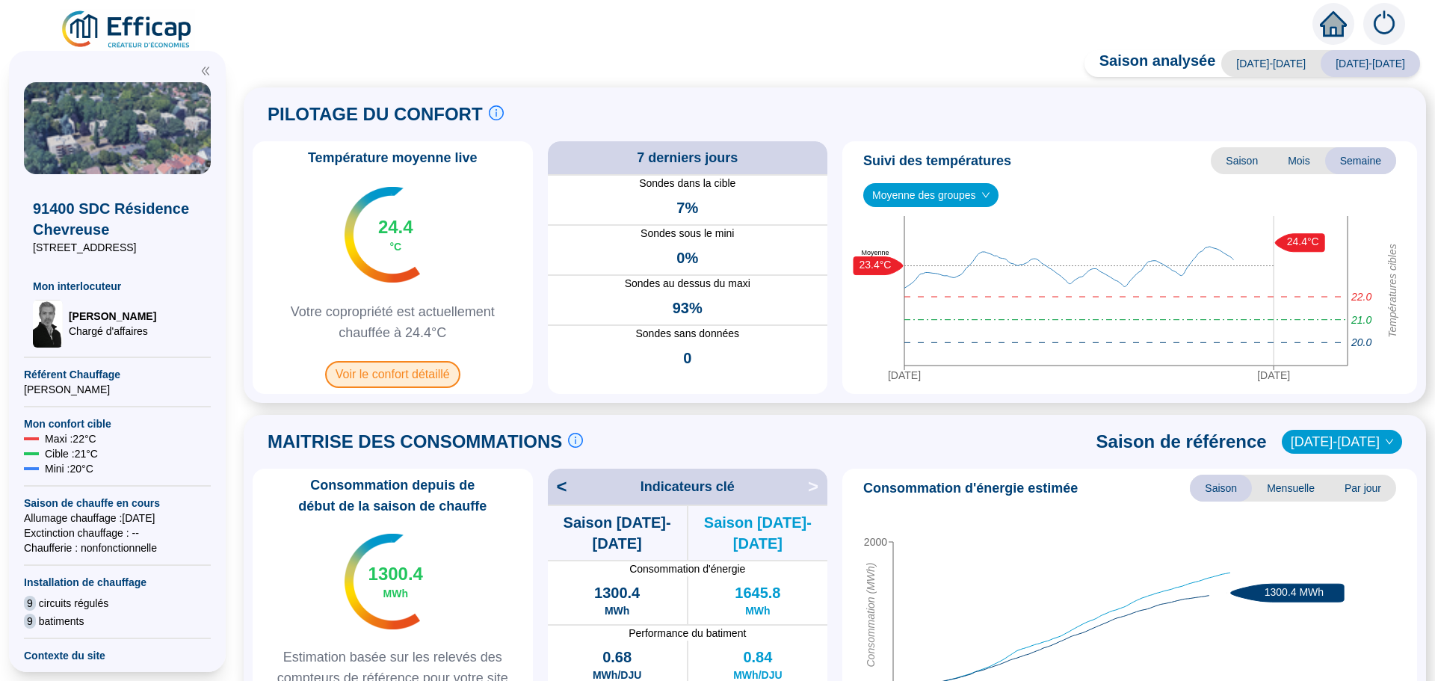
click at [395, 375] on span "Voir le confort détaillé" at bounding box center [392, 374] width 135 height 27
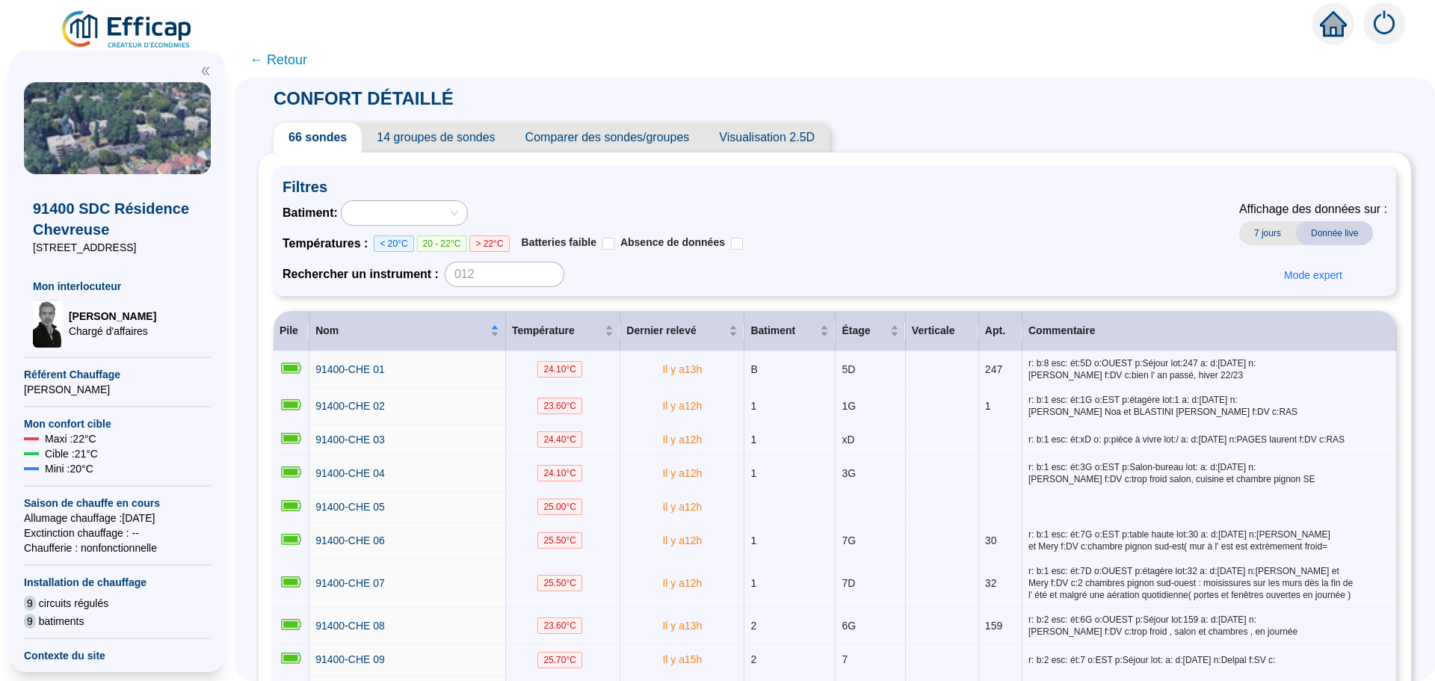
click at [666, 137] on span "Comparer des sondes/groupes" at bounding box center [607, 138] width 194 height 30
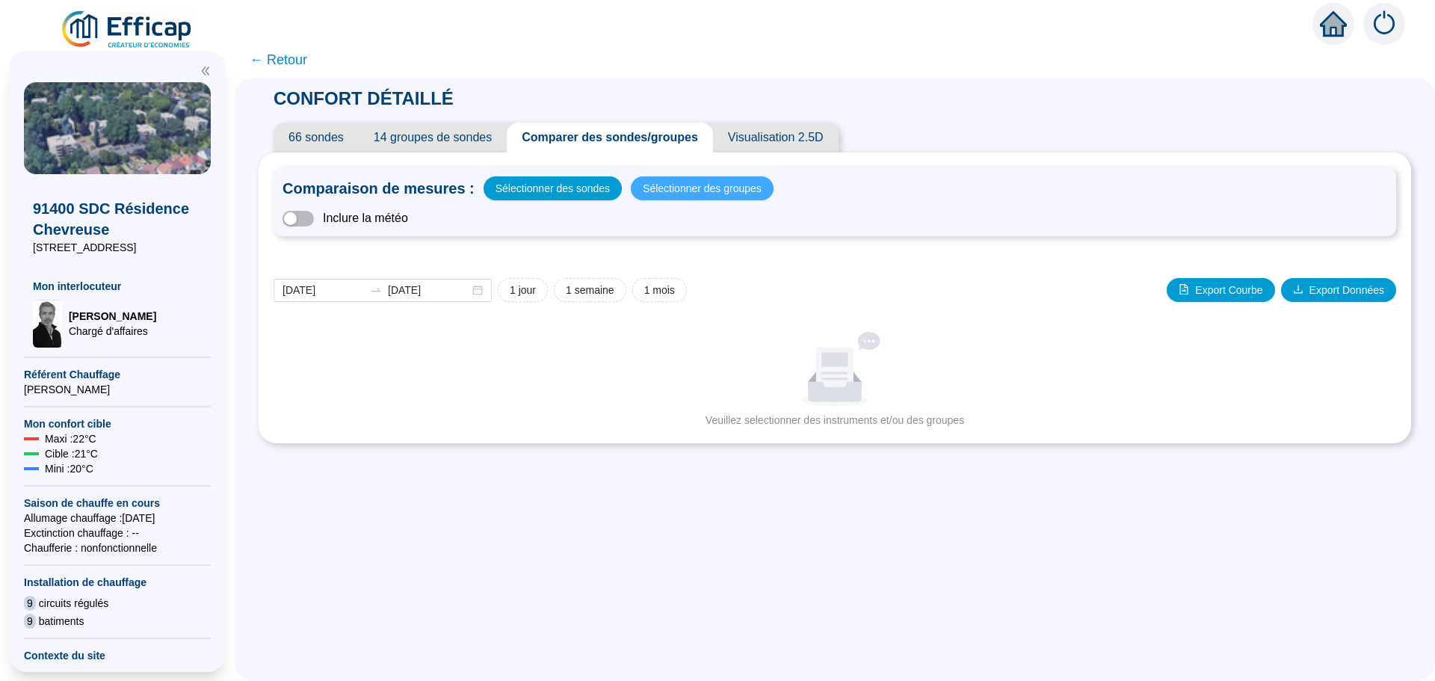
click at [693, 190] on span "Sélectionner des groupes" at bounding box center [702, 188] width 119 height 21
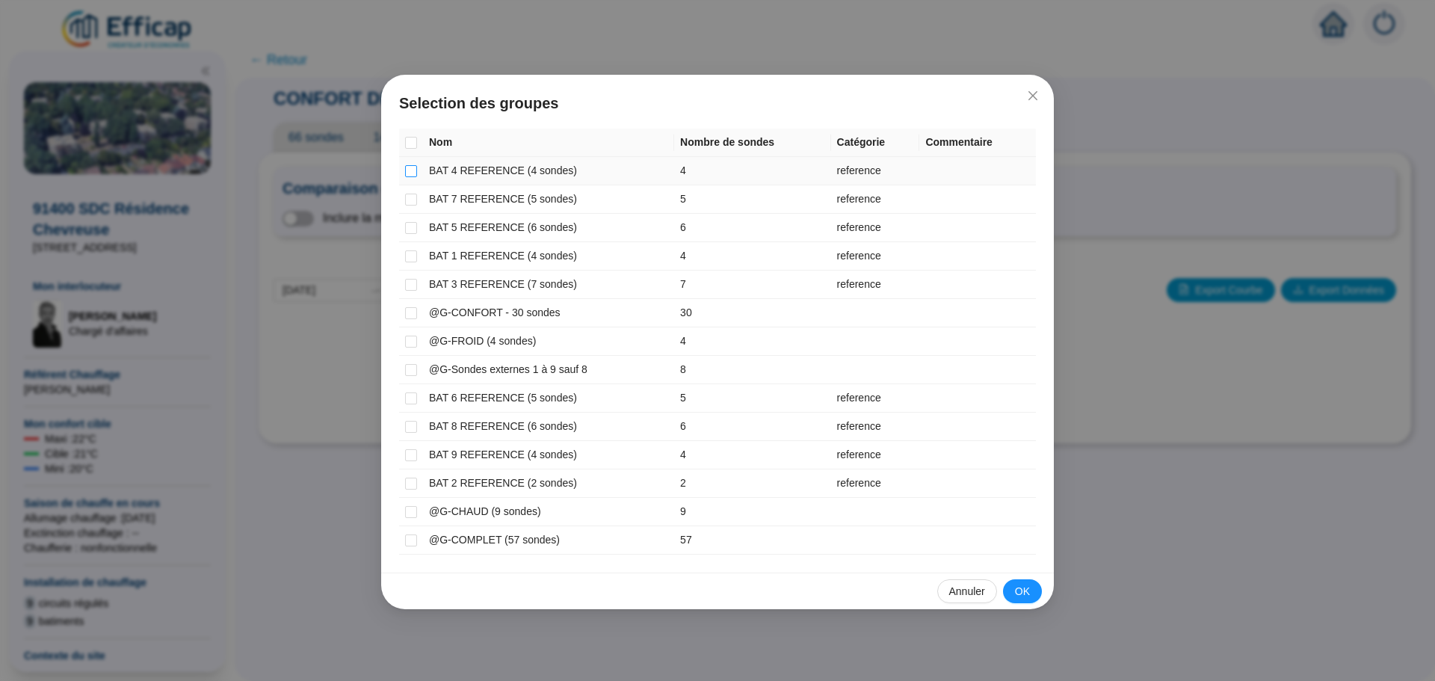
drag, startPoint x: 412, startPoint y: 171, endPoint x: 410, endPoint y: 197, distance: 26.2
click at [412, 173] on input "checkbox" at bounding box center [411, 171] width 12 height 12
checkbox input "true"
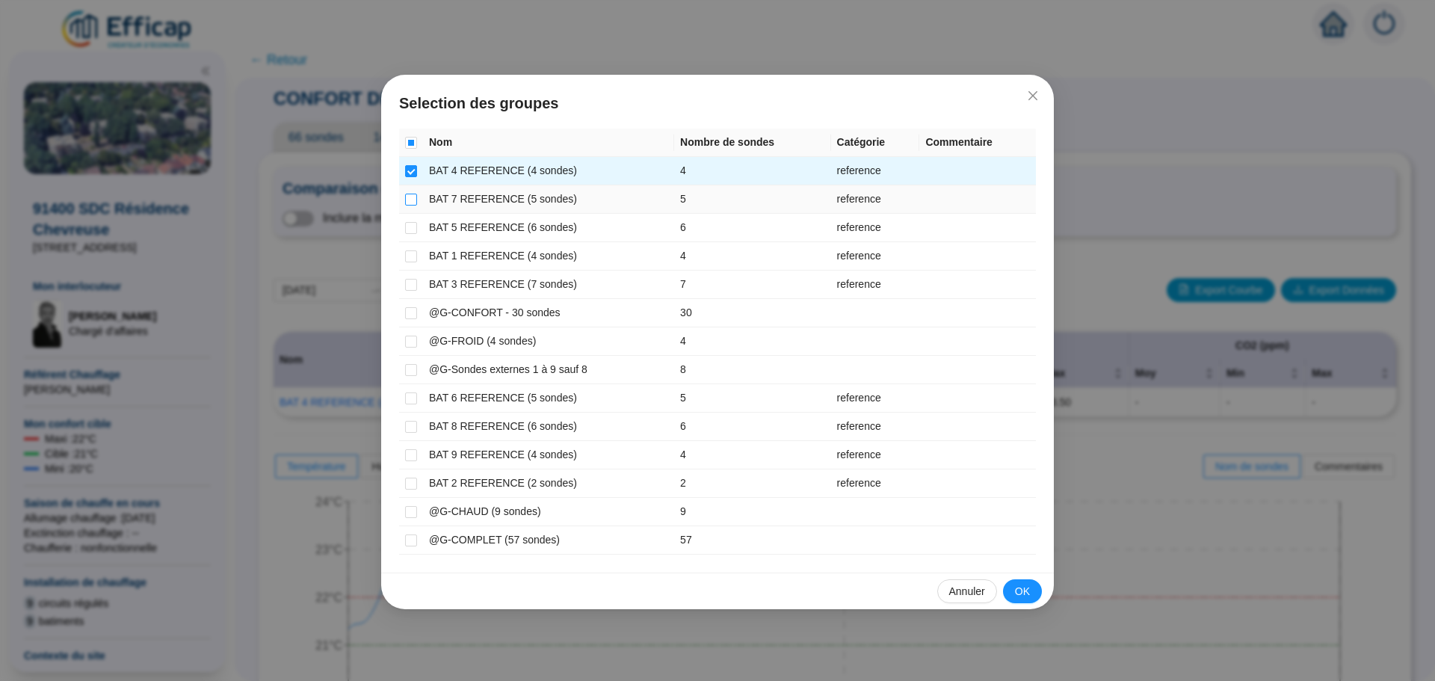
click at [410, 200] on input "checkbox" at bounding box center [411, 200] width 12 height 12
checkbox input "true"
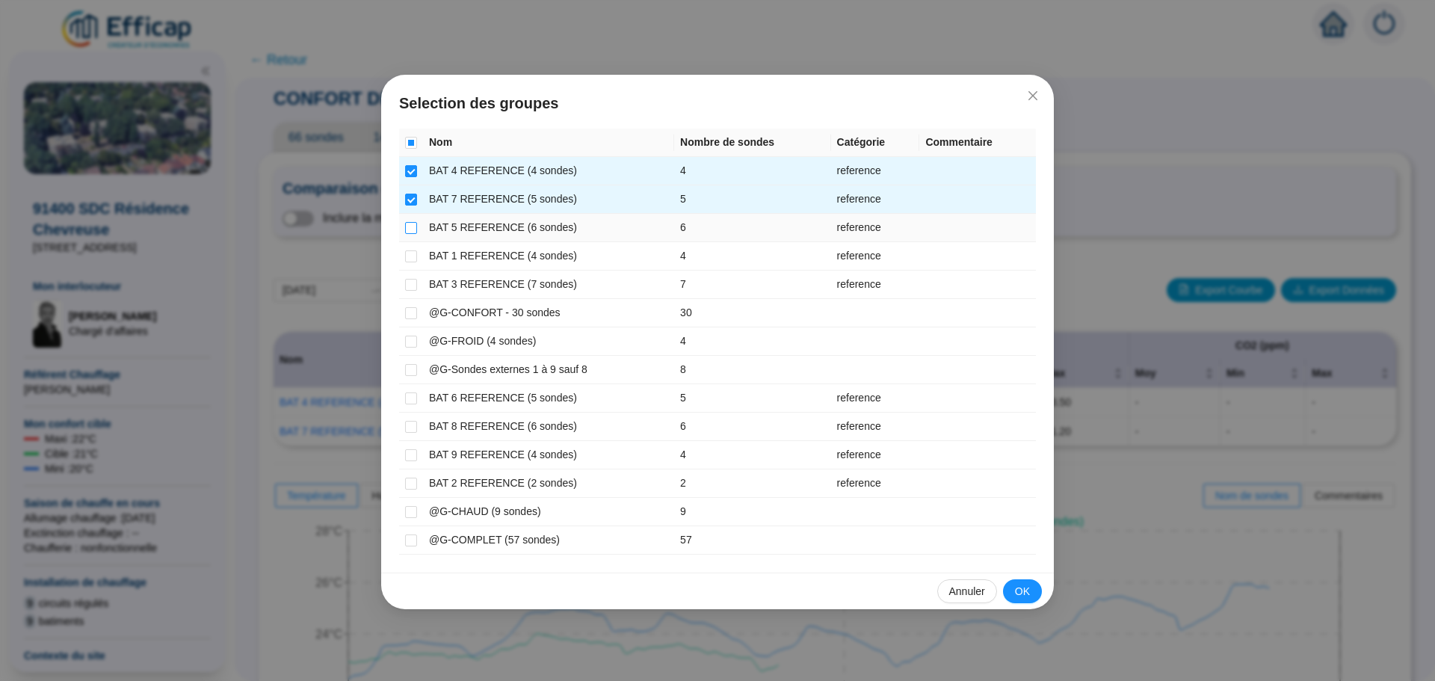
click at [413, 226] on input "checkbox" at bounding box center [411, 228] width 12 height 12
checkbox input "true"
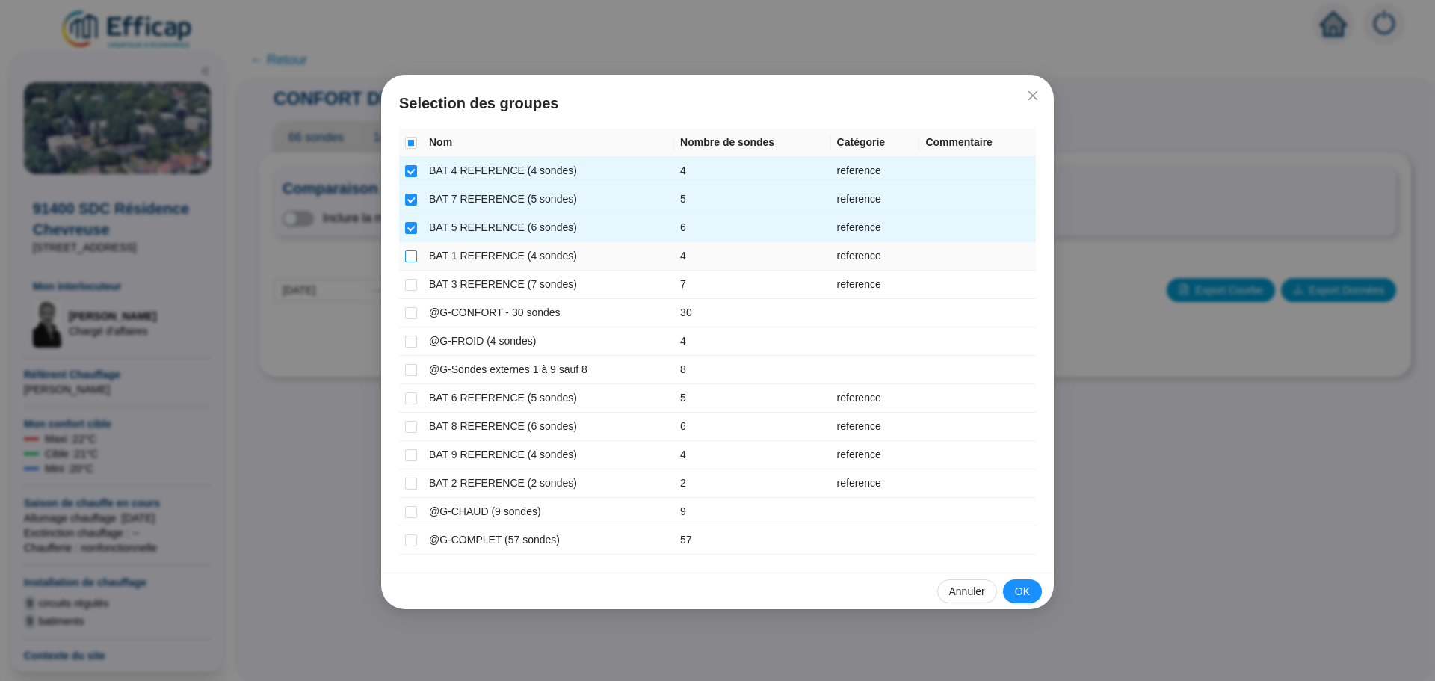
click at [415, 257] on input "checkbox" at bounding box center [411, 256] width 12 height 12
checkbox input "true"
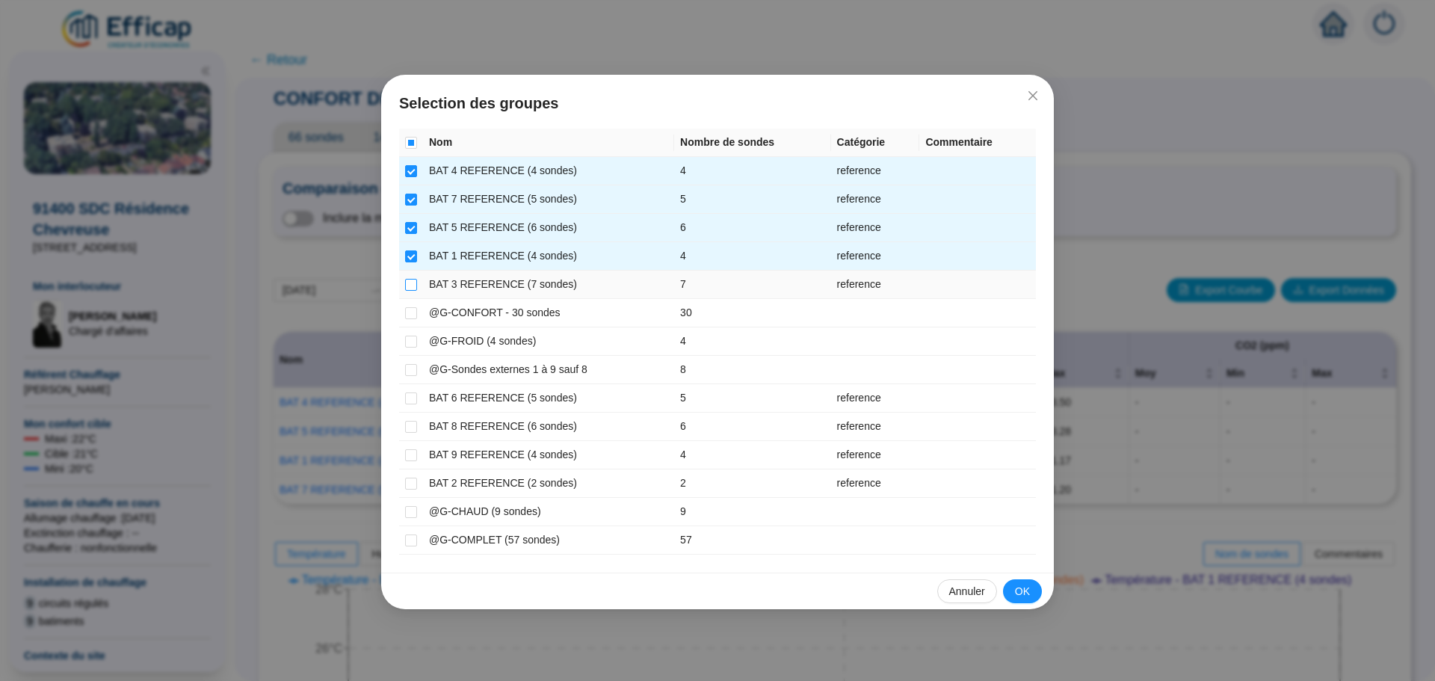
drag, startPoint x: 415, startPoint y: 279, endPoint x: 410, endPoint y: 306, distance: 26.7
click at [415, 282] on input "checkbox" at bounding box center [411, 285] width 12 height 12
checkbox input "true"
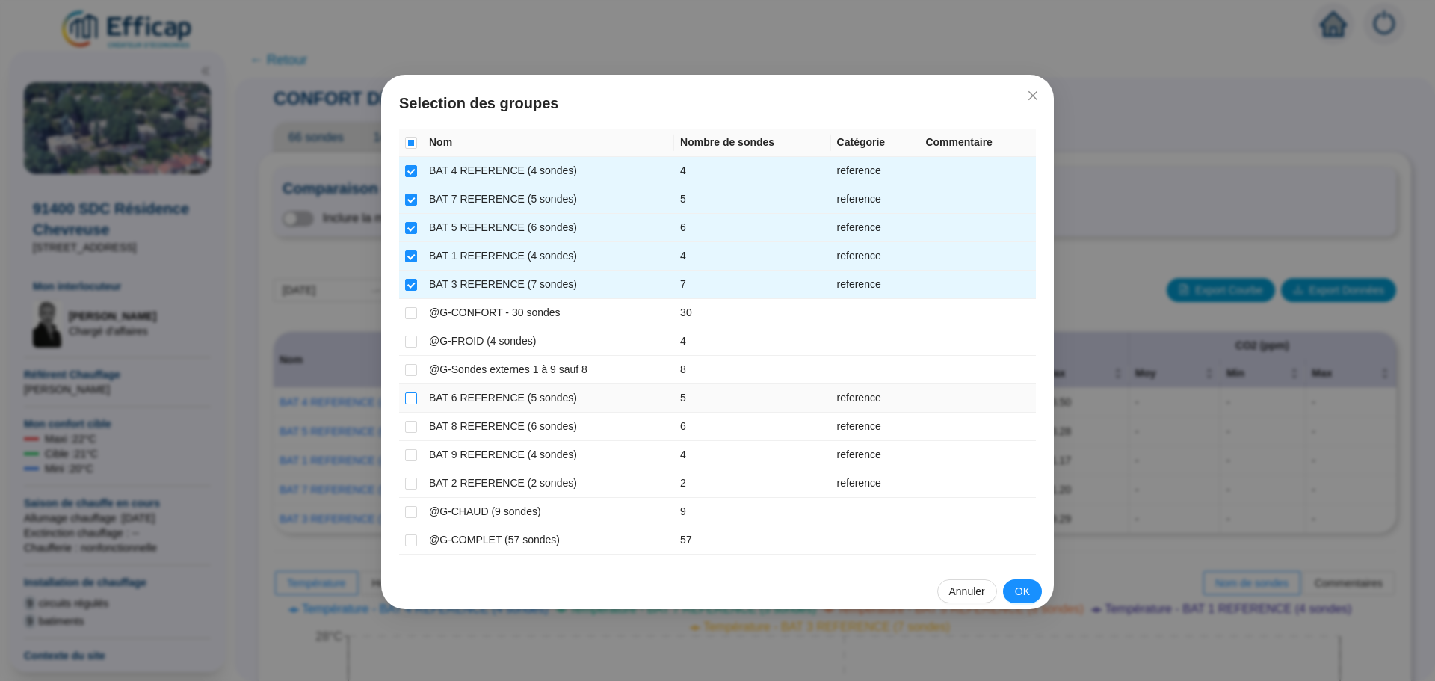
click at [410, 399] on input "checkbox" at bounding box center [411, 398] width 12 height 12
checkbox input "true"
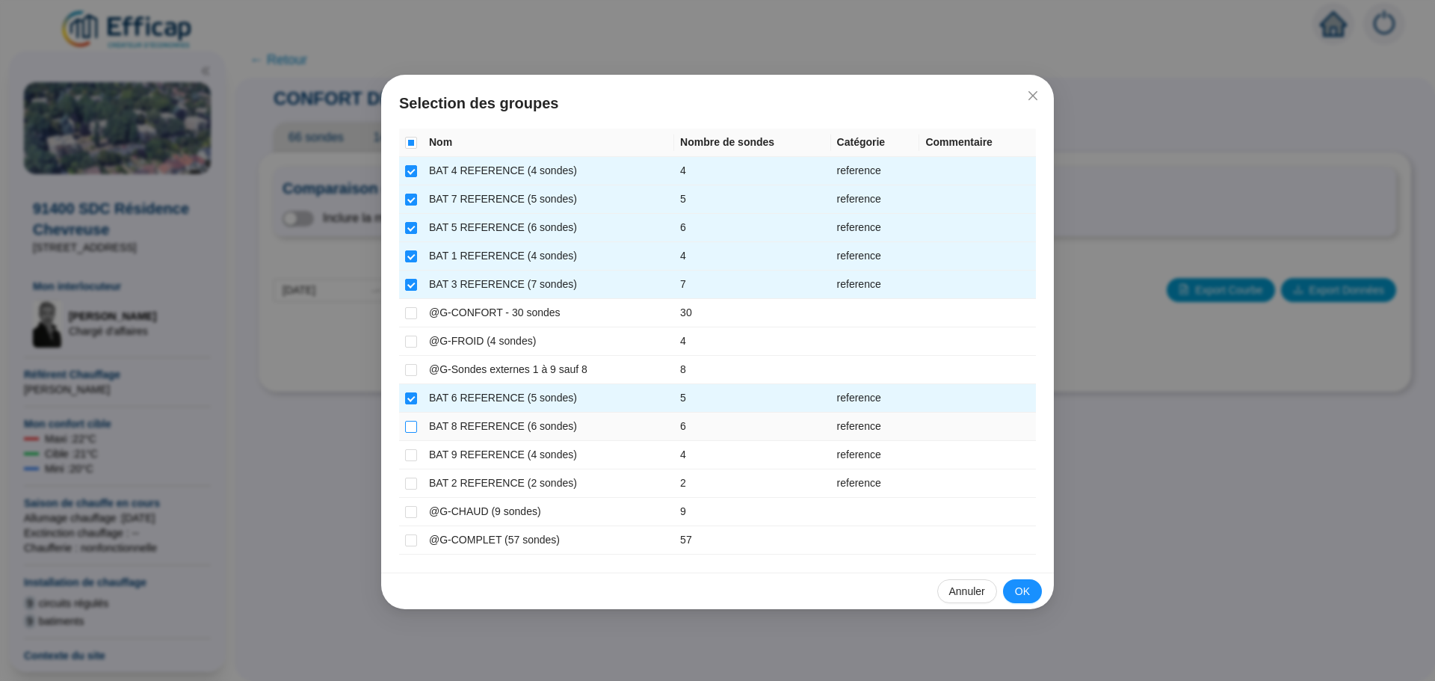
click at [409, 422] on input "checkbox" at bounding box center [411, 427] width 12 height 12
checkbox input "true"
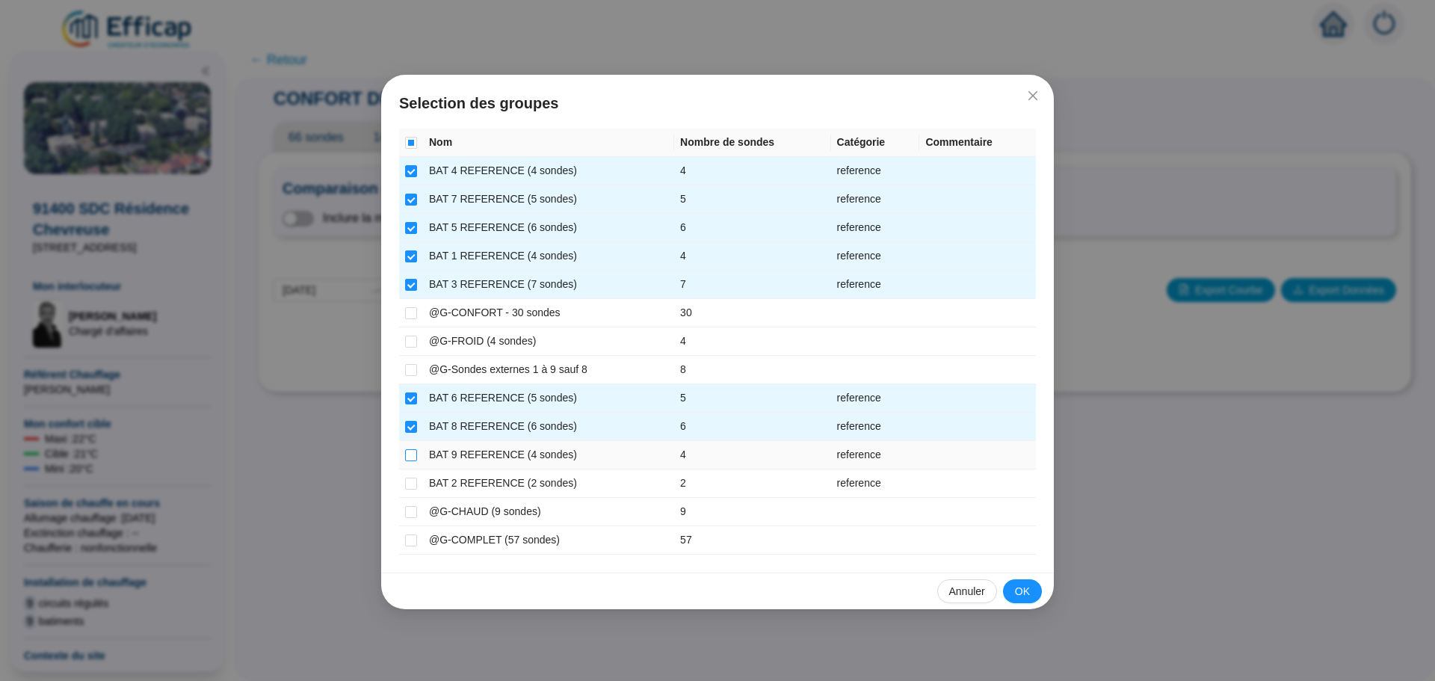
click at [409, 459] on input "checkbox" at bounding box center [411, 455] width 12 height 12
checkbox input "true"
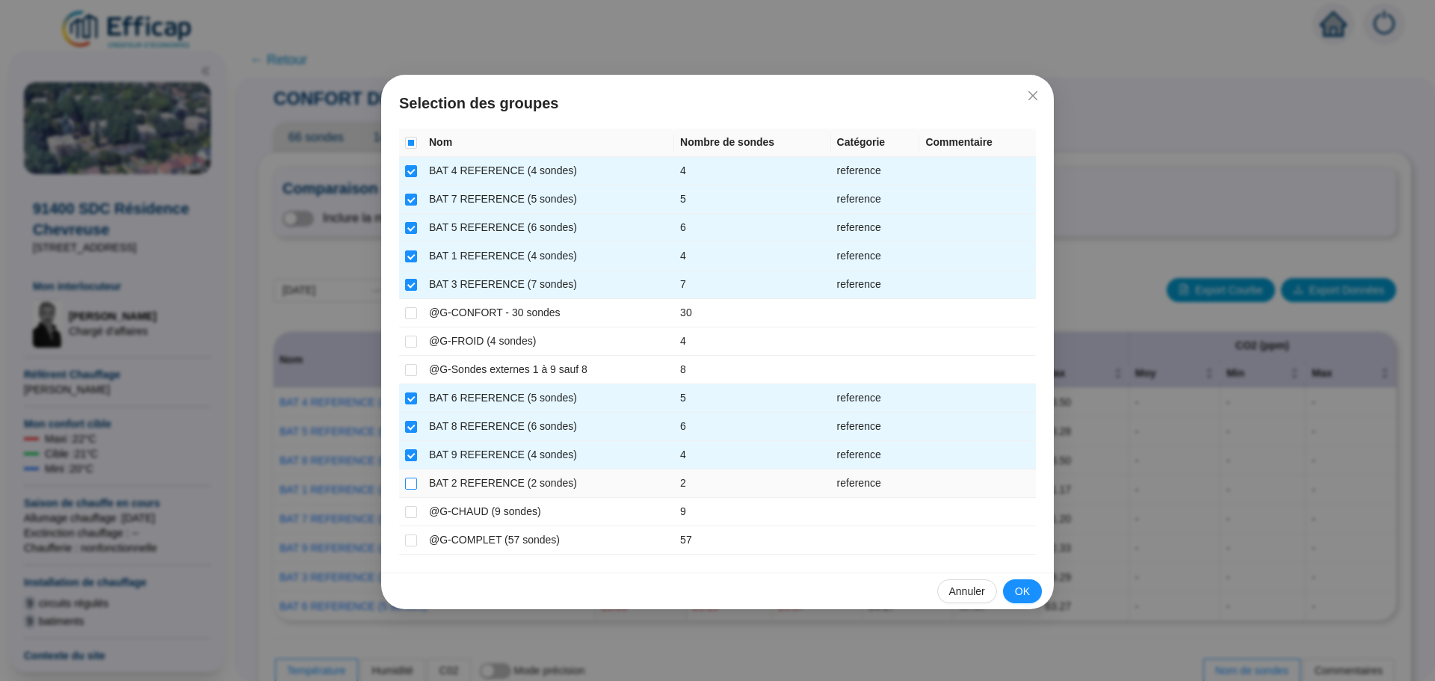
click at [407, 483] on input "checkbox" at bounding box center [411, 484] width 12 height 12
checkbox input "true"
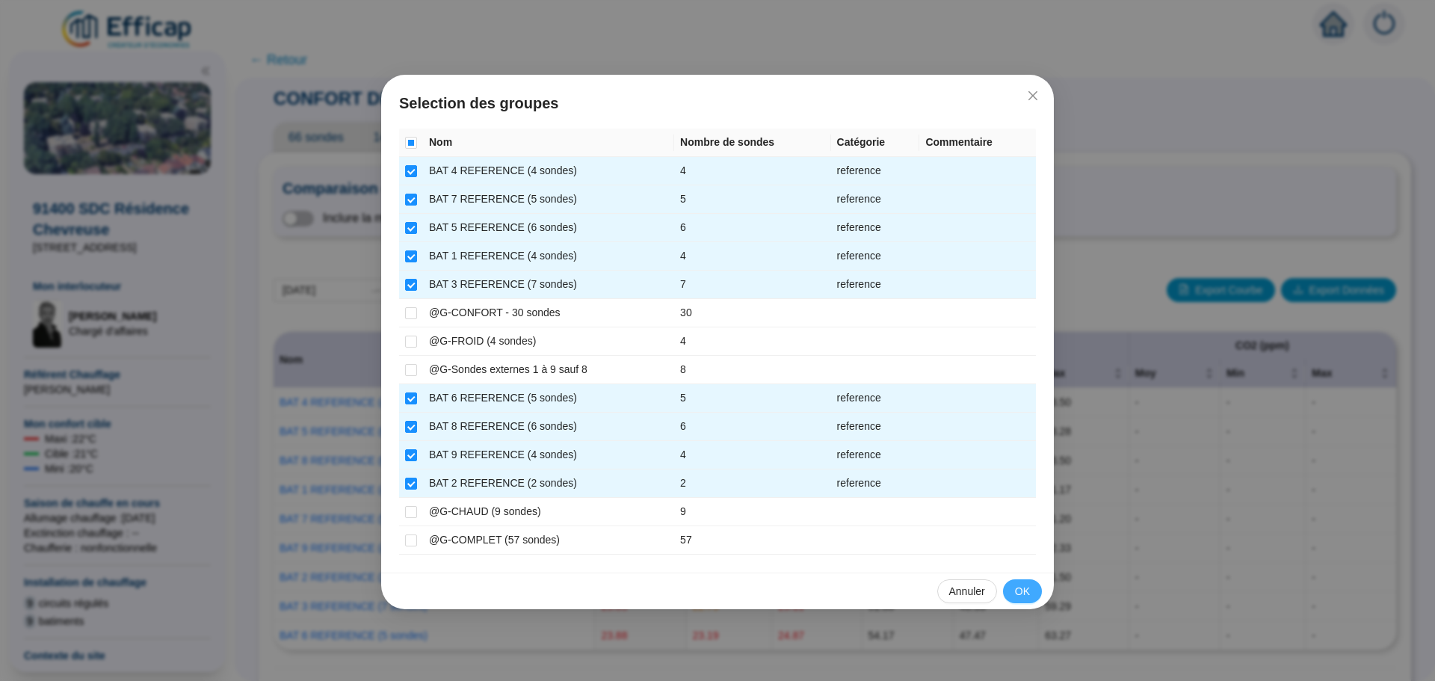
click at [1022, 593] on span "OK" at bounding box center [1022, 592] width 15 height 16
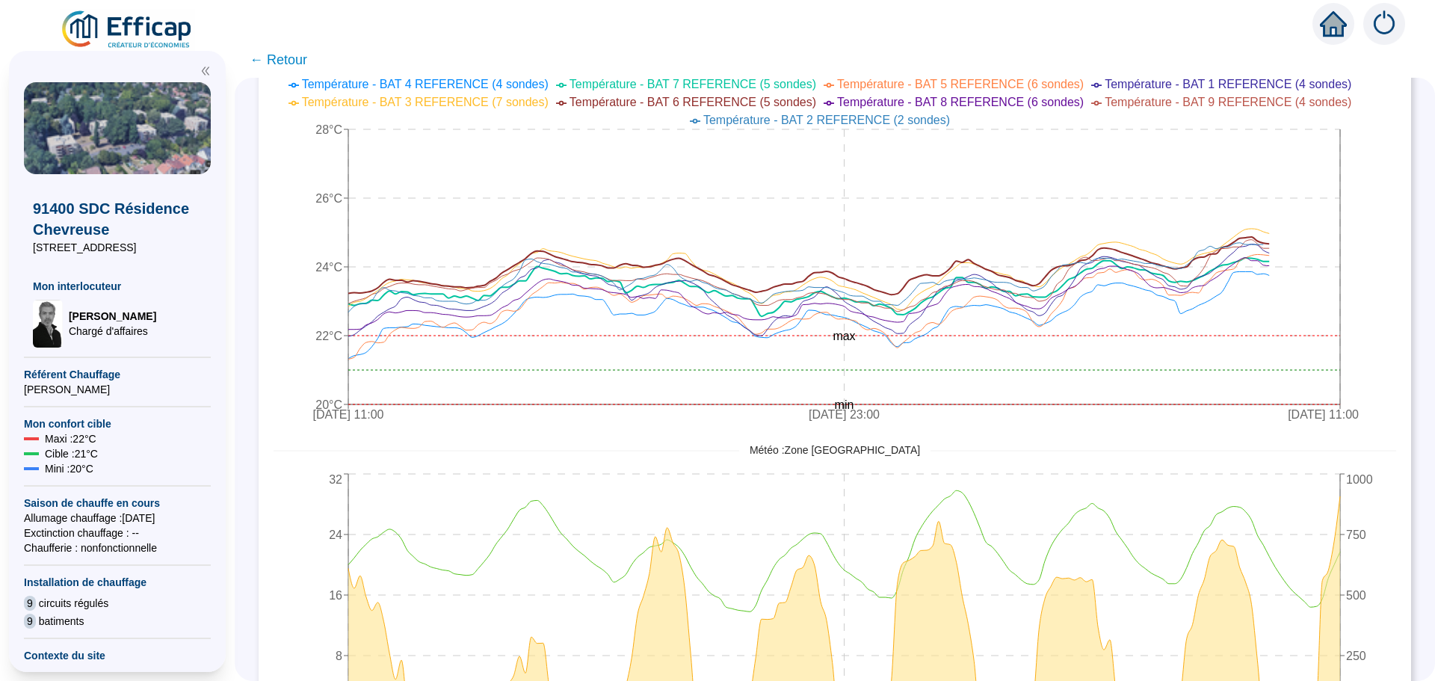
scroll to position [590, 0]
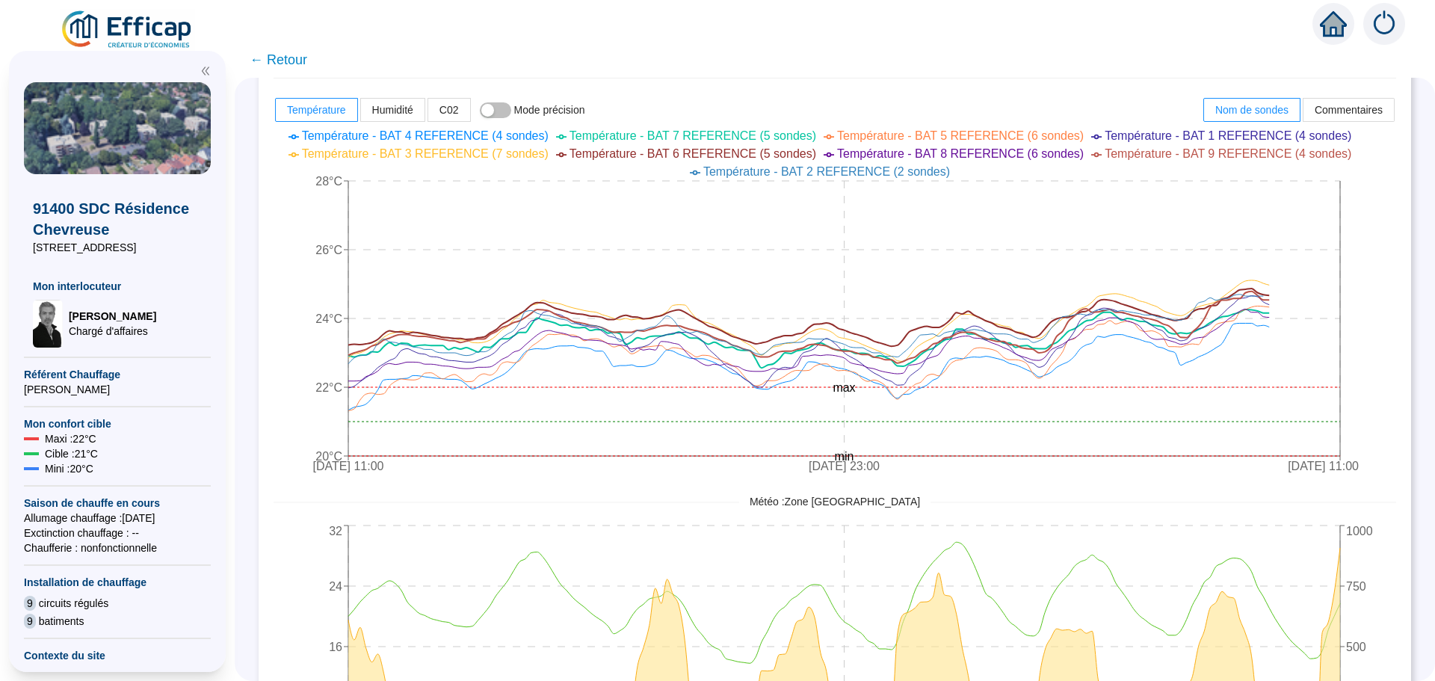
click at [294, 57] on span "← Retour" at bounding box center [279, 59] width 58 height 21
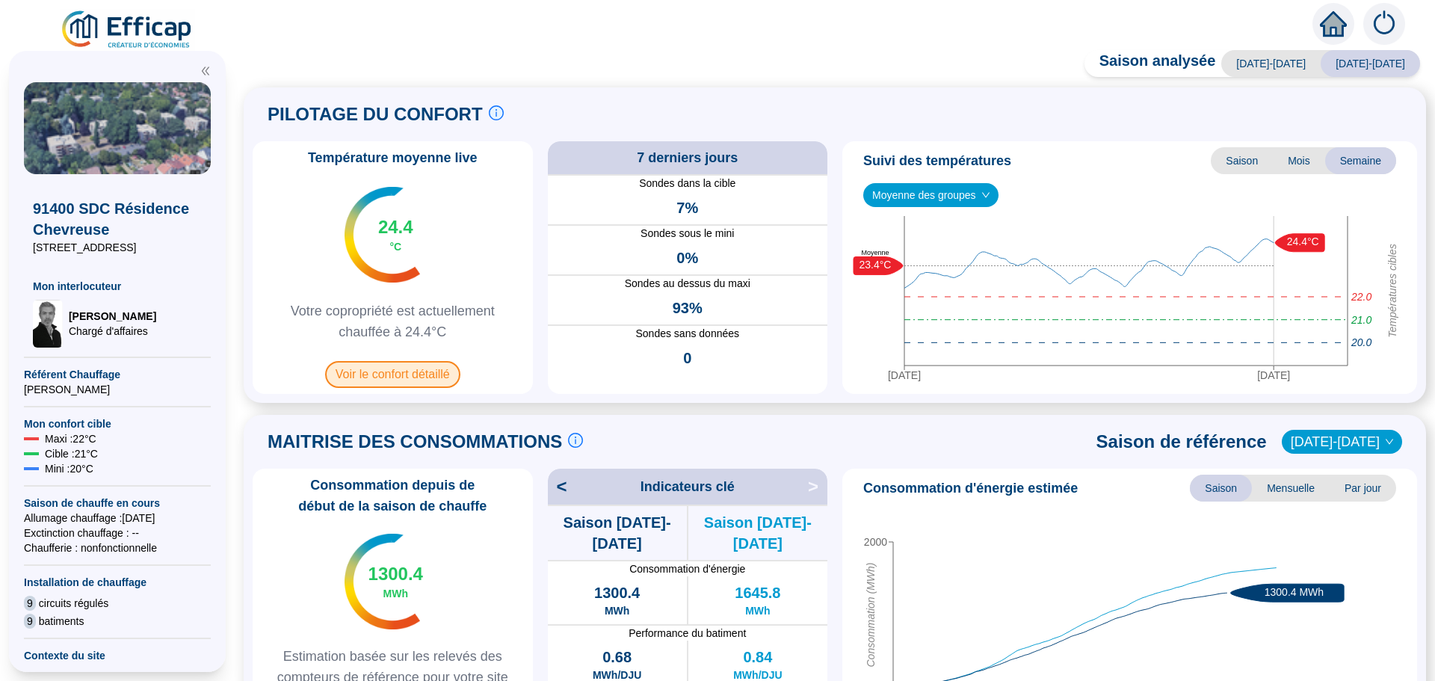
click at [376, 384] on span "Voir le confort détaillé" at bounding box center [392, 374] width 135 height 27
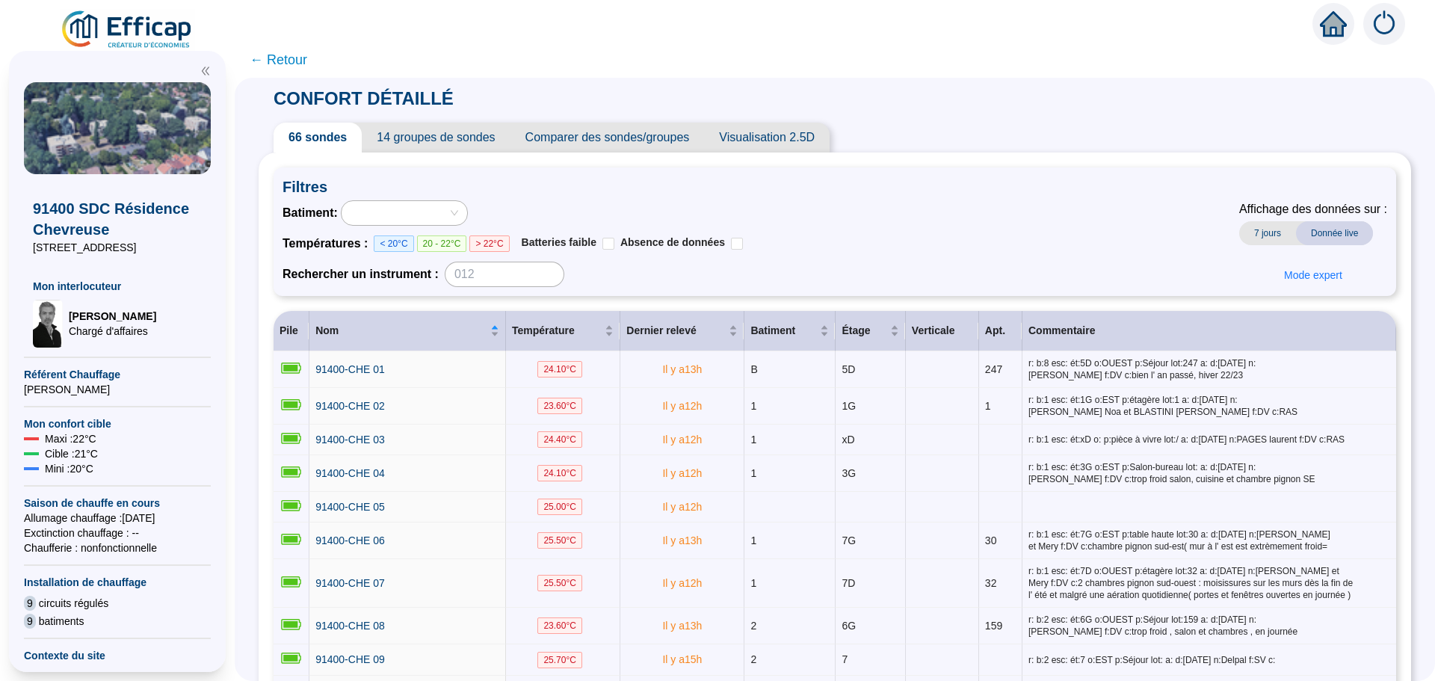
click at [600, 138] on span "Comparer des sondes/groupes" at bounding box center [607, 138] width 194 height 30
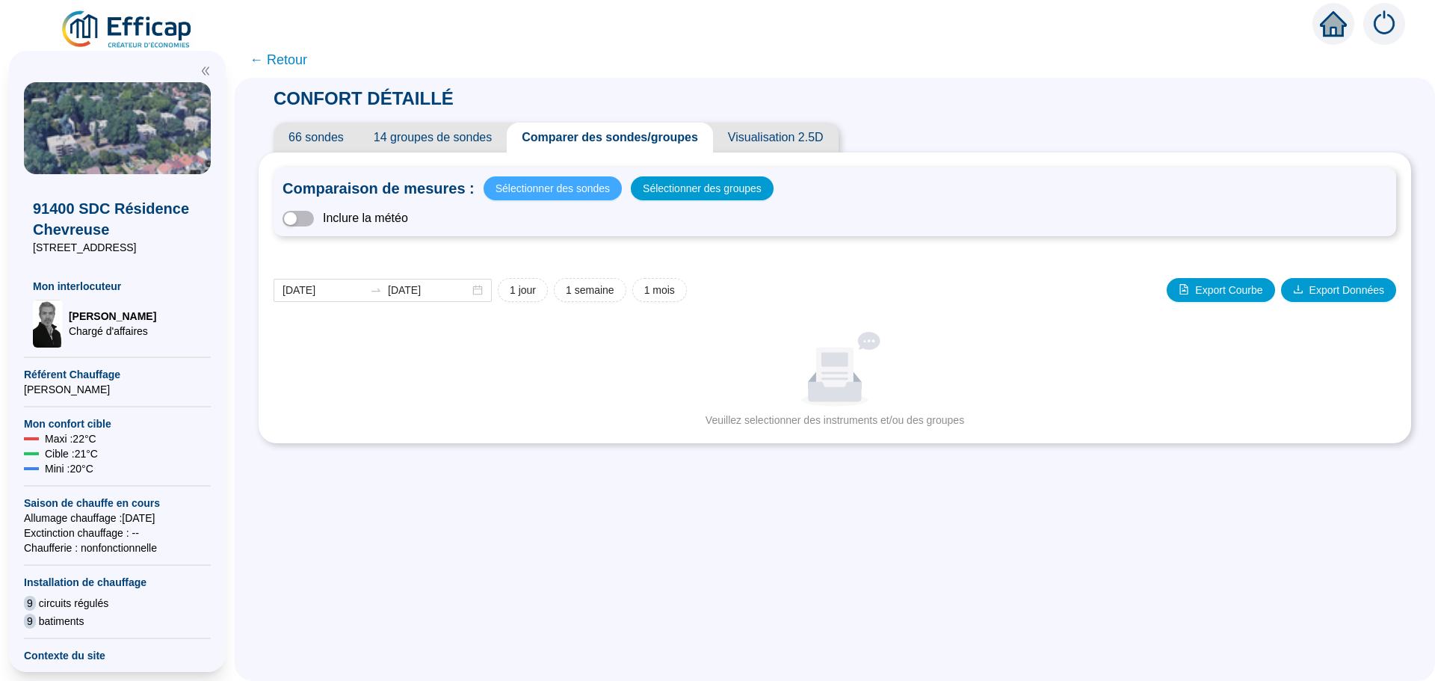
click at [554, 184] on span "Sélectionner des sondes" at bounding box center [552, 188] width 114 height 21
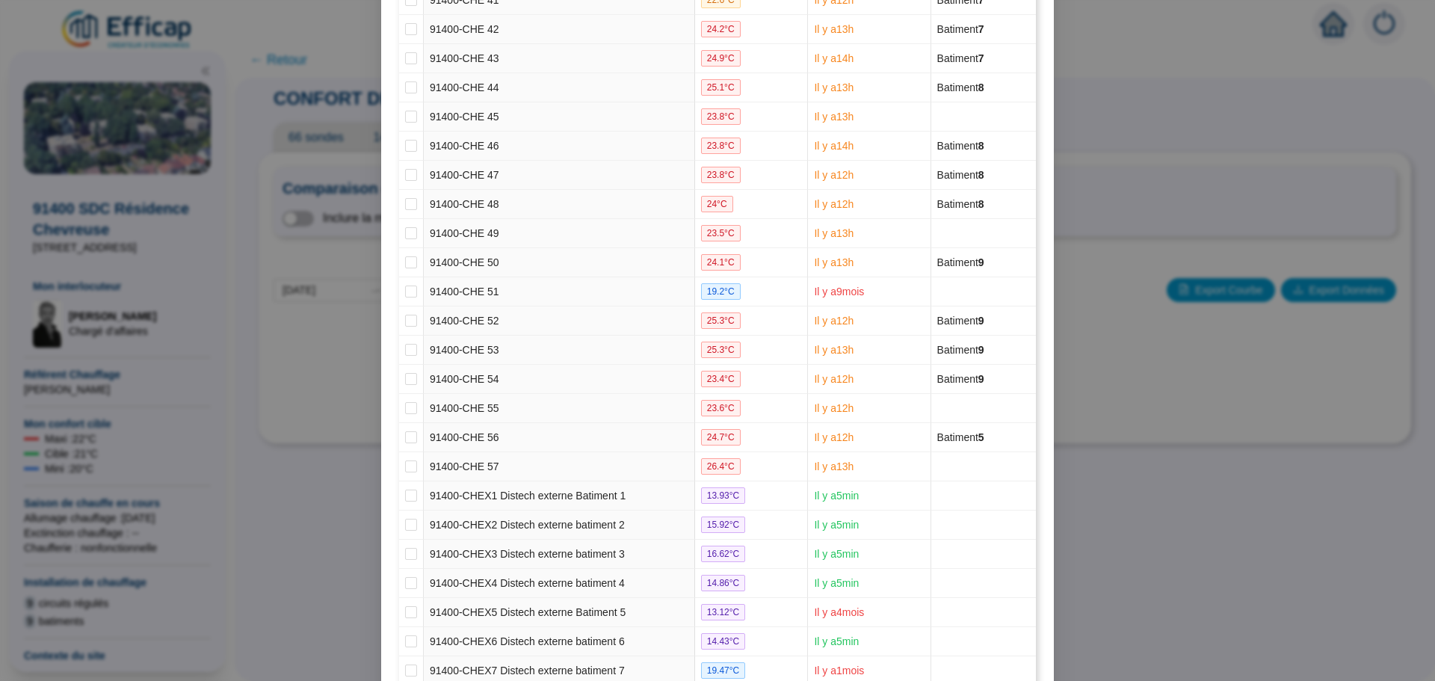
scroll to position [1530, 0]
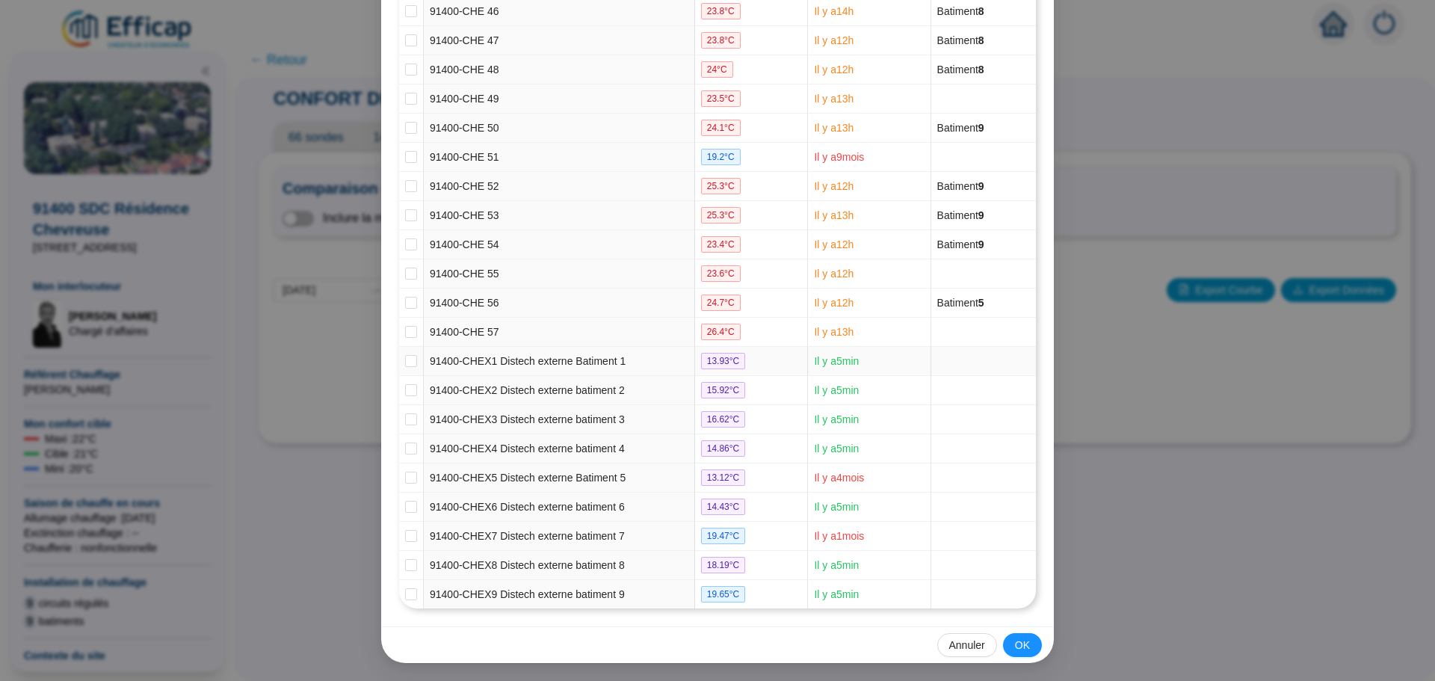
drag, startPoint x: 403, startPoint y: 362, endPoint x: 400, endPoint y: 379, distance: 17.4
click at [405, 365] on input "checkbox" at bounding box center [411, 361] width 12 height 12
checkbox input "true"
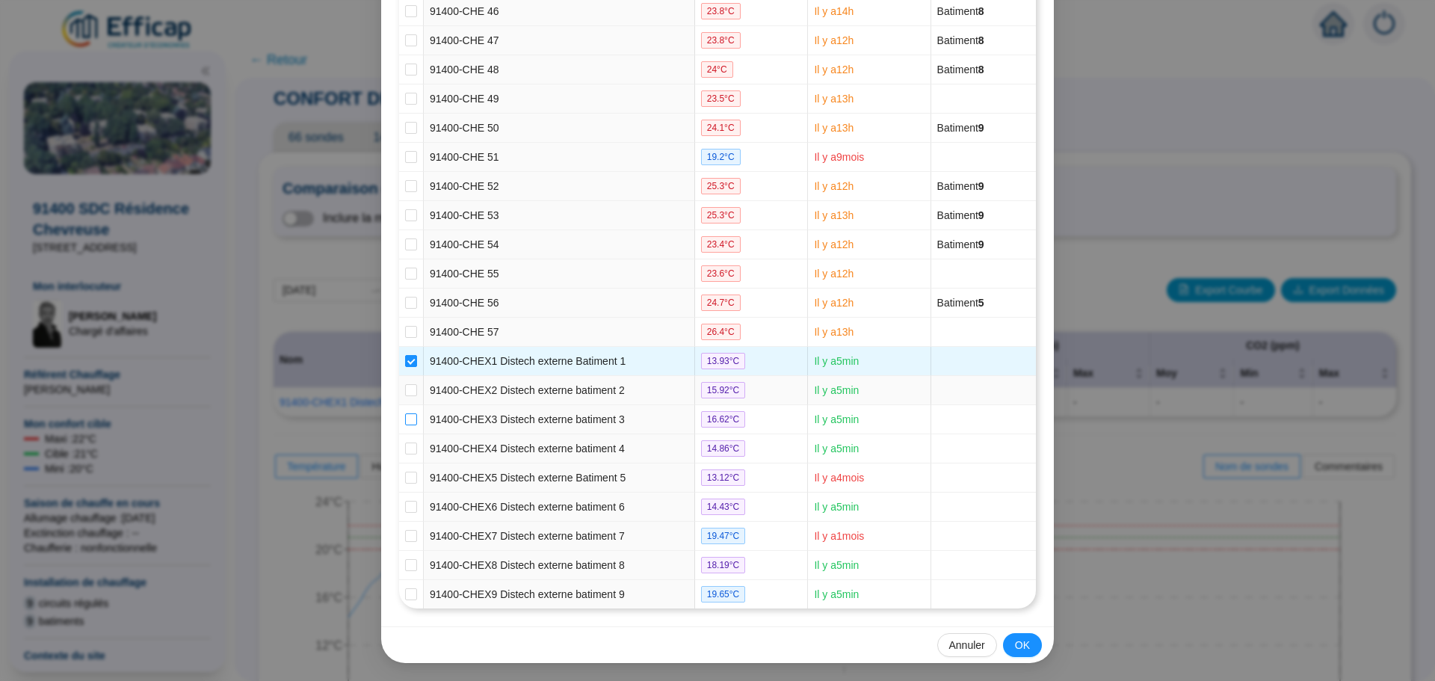
drag, startPoint x: 401, startPoint y: 388, endPoint x: 399, endPoint y: 421, distance: 33.7
click at [405, 393] on input "checkbox" at bounding box center [411, 390] width 12 height 12
checkbox input "true"
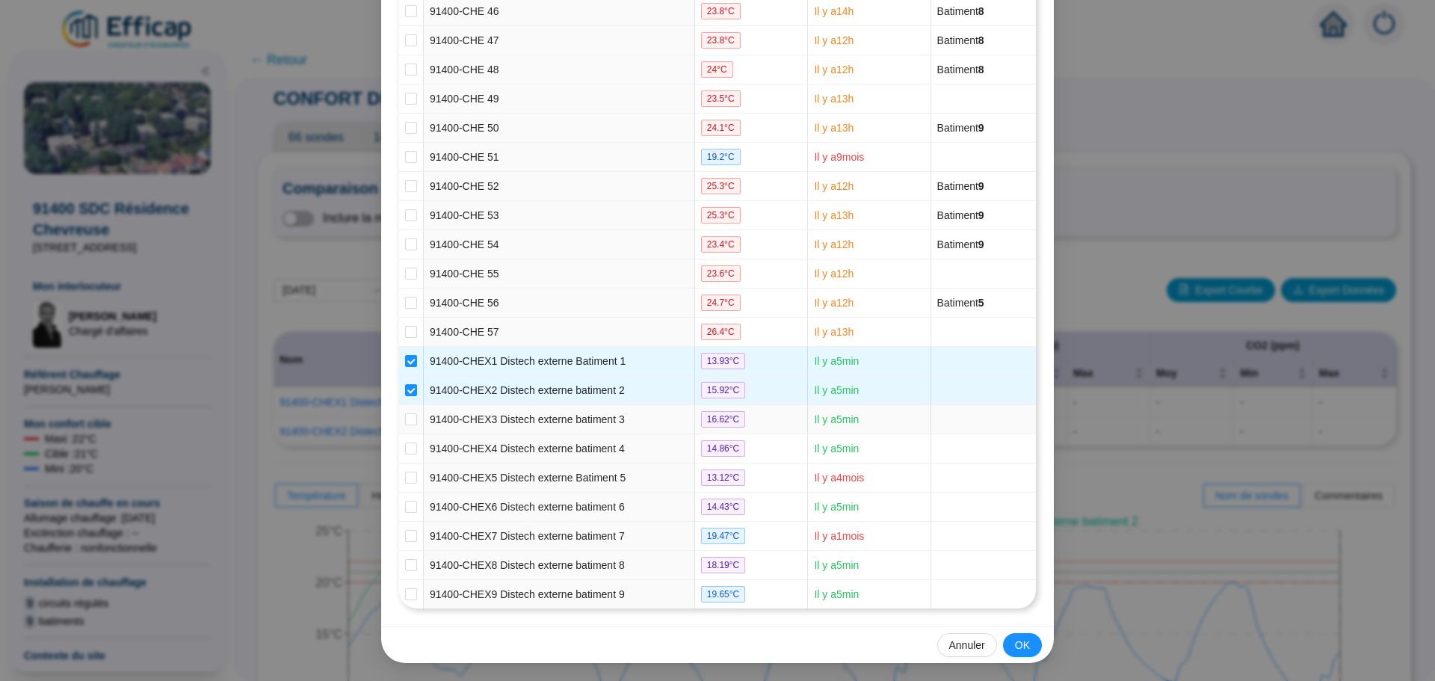
drag, startPoint x: 407, startPoint y: 423, endPoint x: 404, endPoint y: 436, distance: 13.6
click at [407, 425] on label at bounding box center [411, 420] width 12 height 16
click at [407, 425] on input "checkbox" at bounding box center [411, 419] width 12 height 12
checkbox input "true"
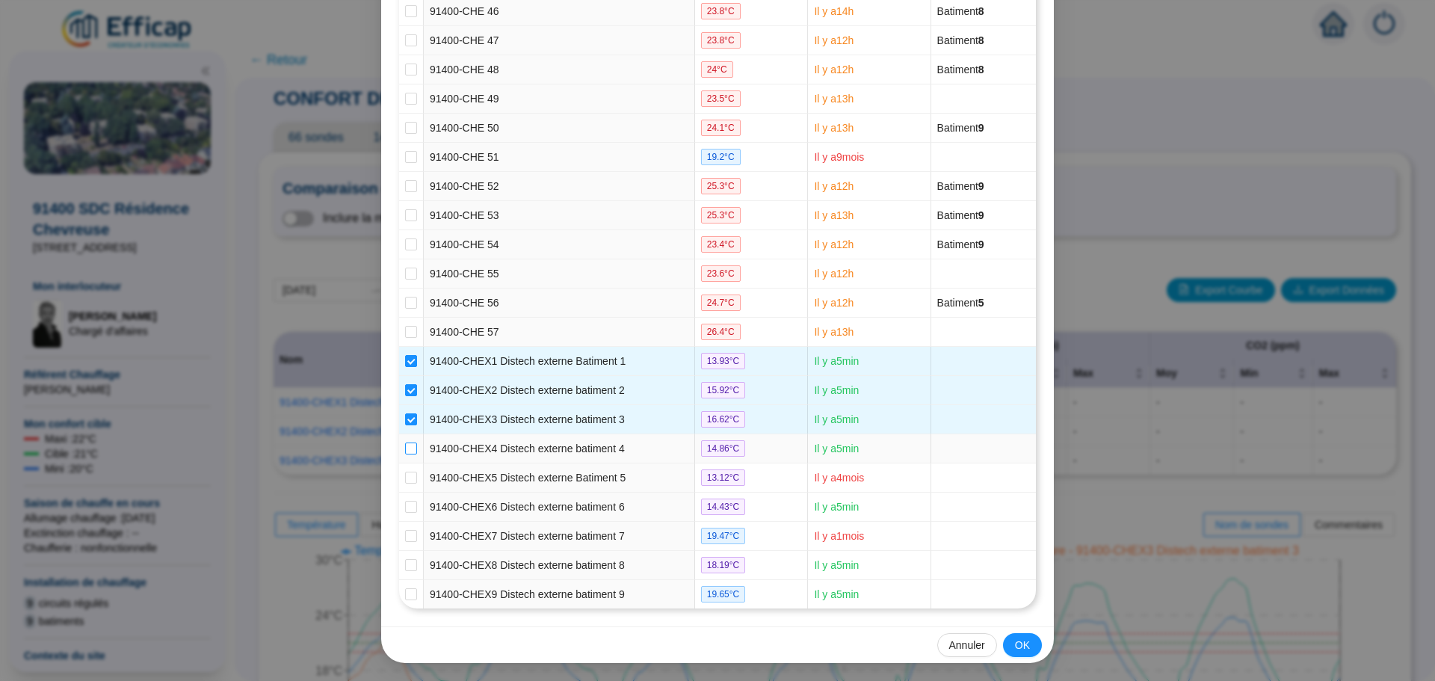
click at [406, 451] on input "checkbox" at bounding box center [411, 448] width 12 height 12
checkbox input "true"
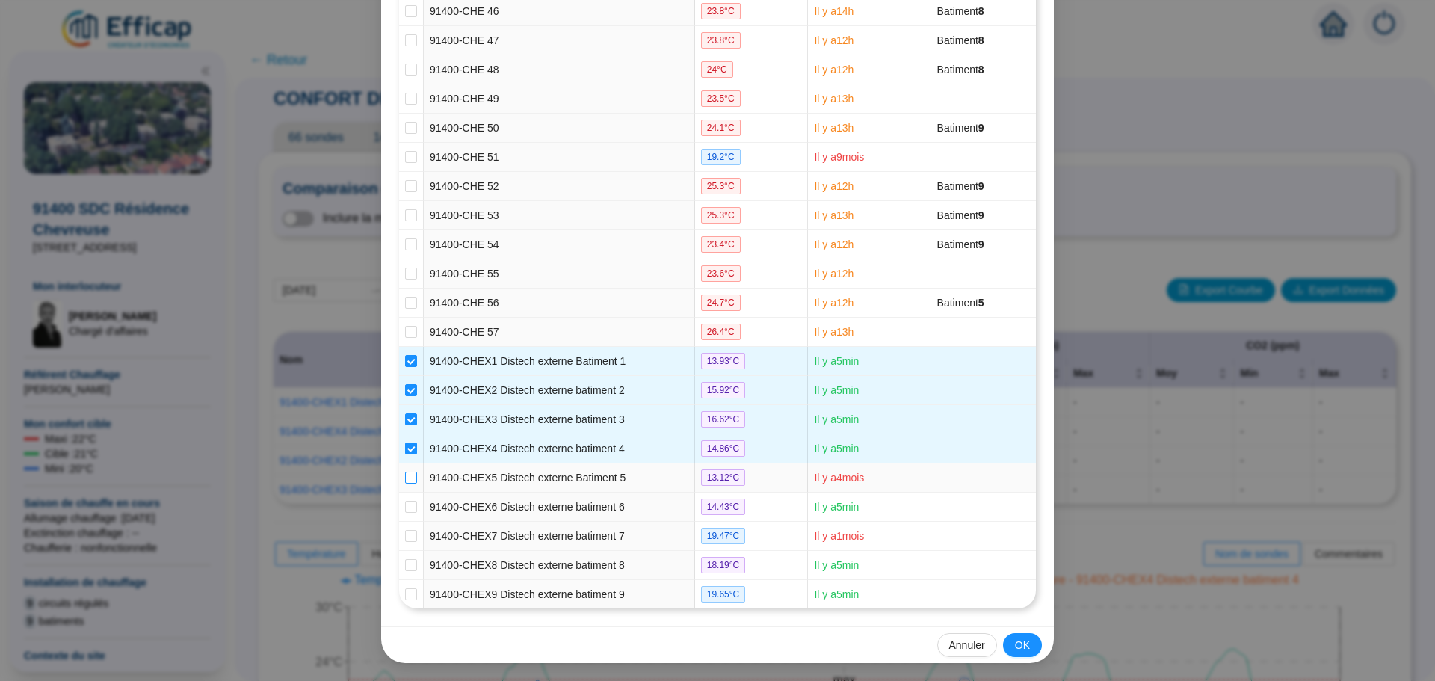
click at [405, 476] on input "checkbox" at bounding box center [411, 478] width 12 height 12
checkbox input "true"
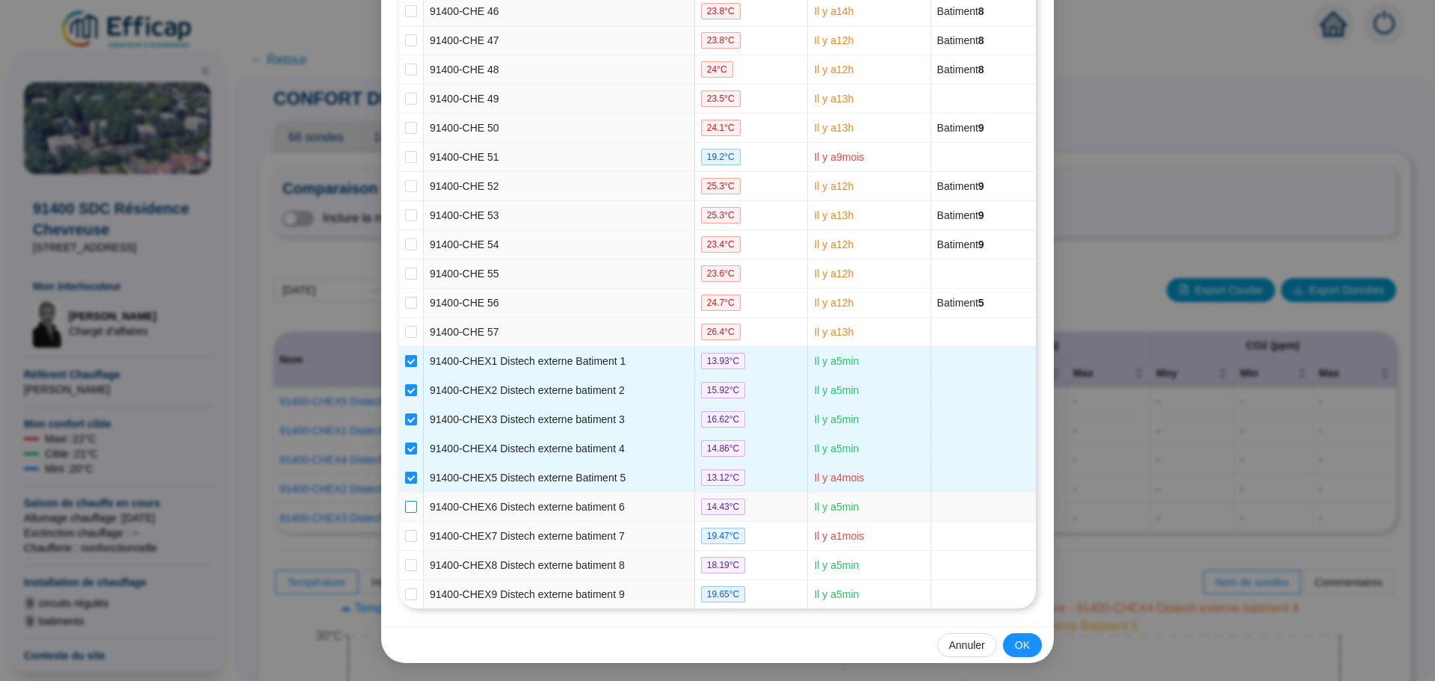
click at [405, 510] on input "checkbox" at bounding box center [411, 507] width 12 height 12
checkbox input "true"
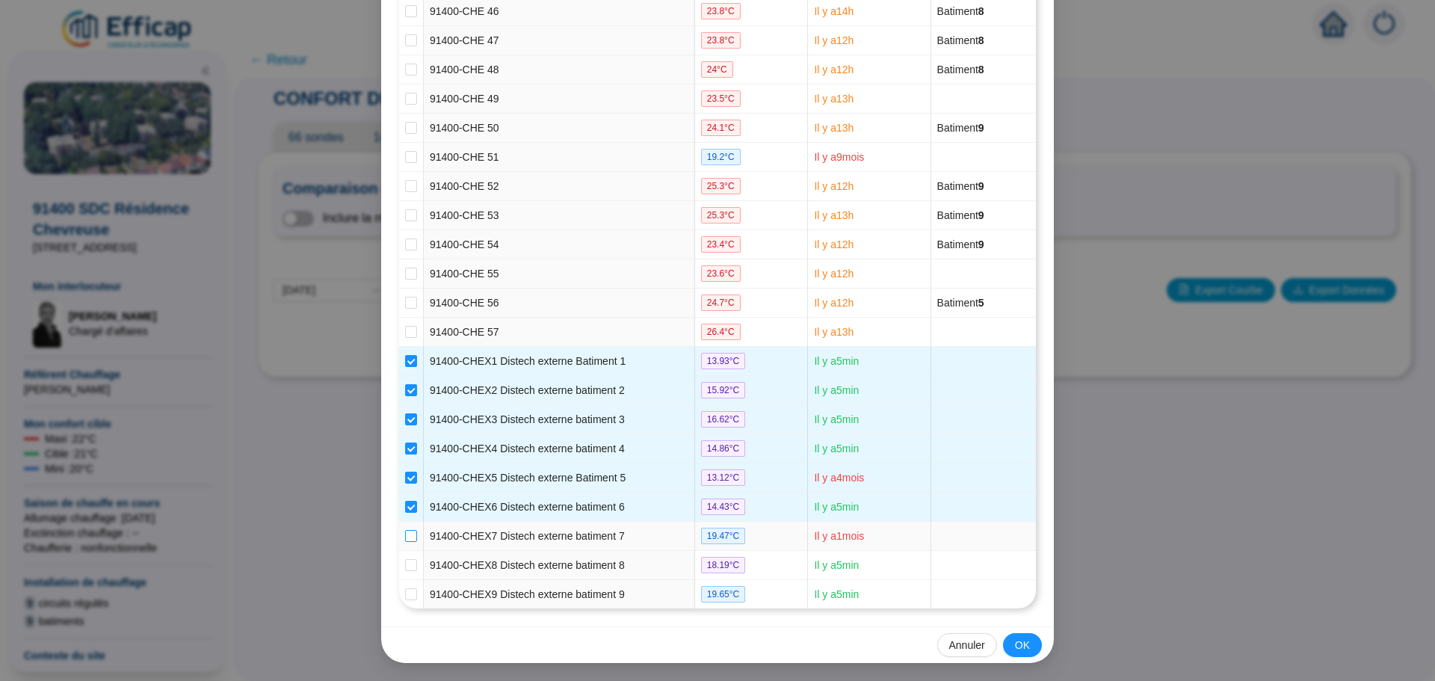
click at [405, 539] on input "checkbox" at bounding box center [411, 536] width 12 height 12
checkbox input "true"
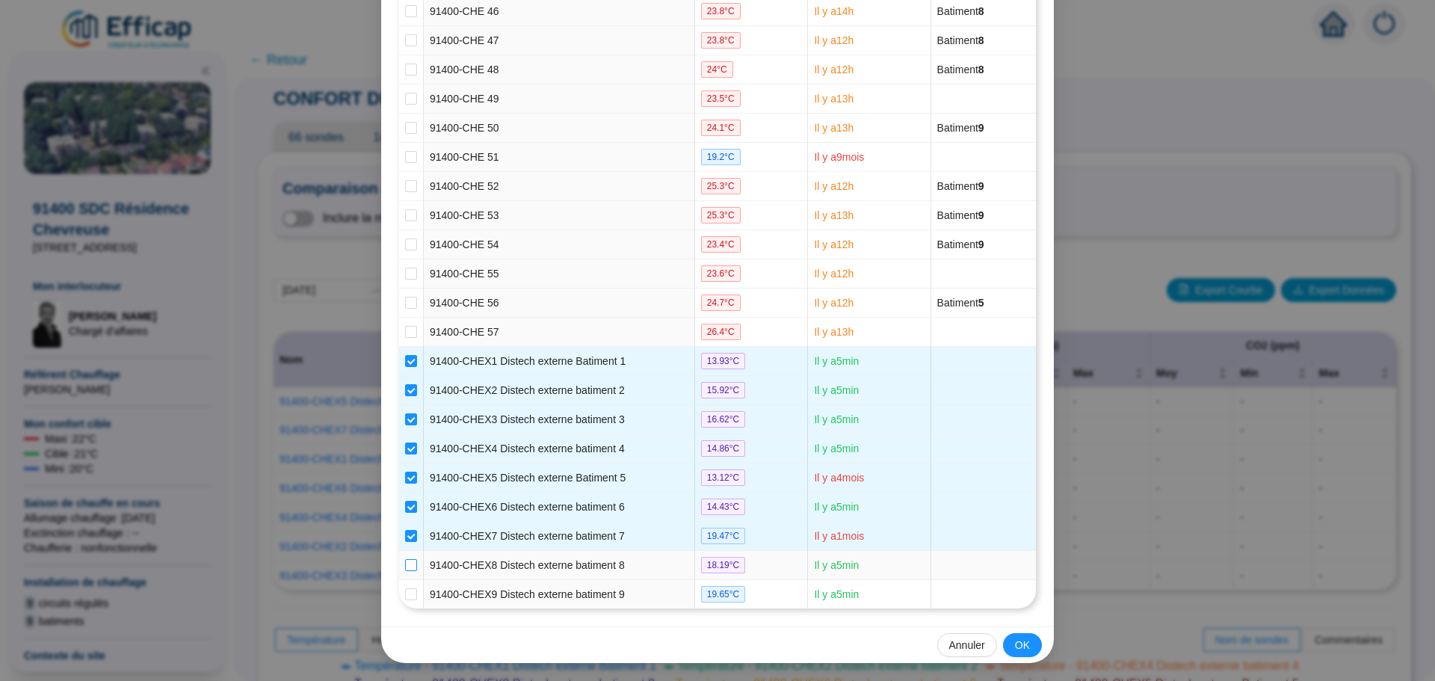
click at [405, 568] on input "checkbox" at bounding box center [411, 565] width 12 height 12
checkbox input "true"
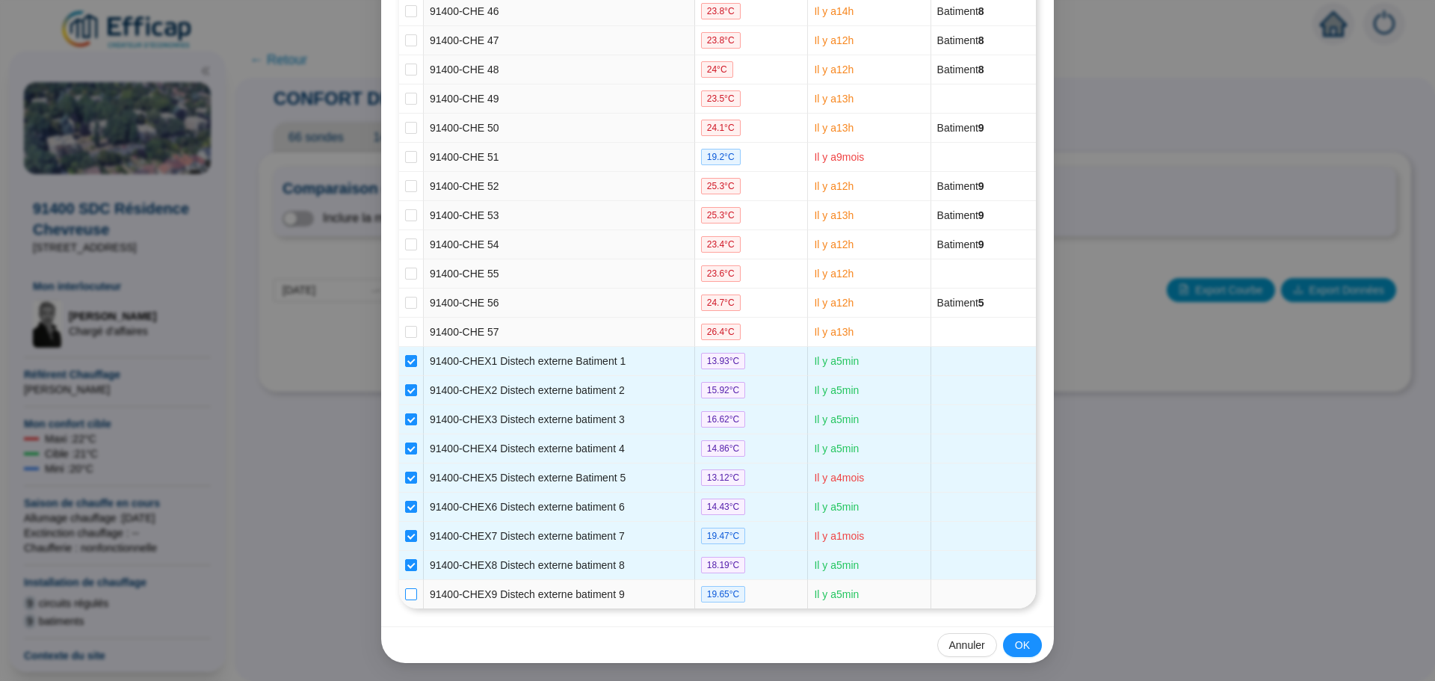
click at [405, 587] on label at bounding box center [411, 595] width 12 height 16
click at [405, 588] on input "checkbox" at bounding box center [411, 594] width 12 height 12
checkbox input "true"
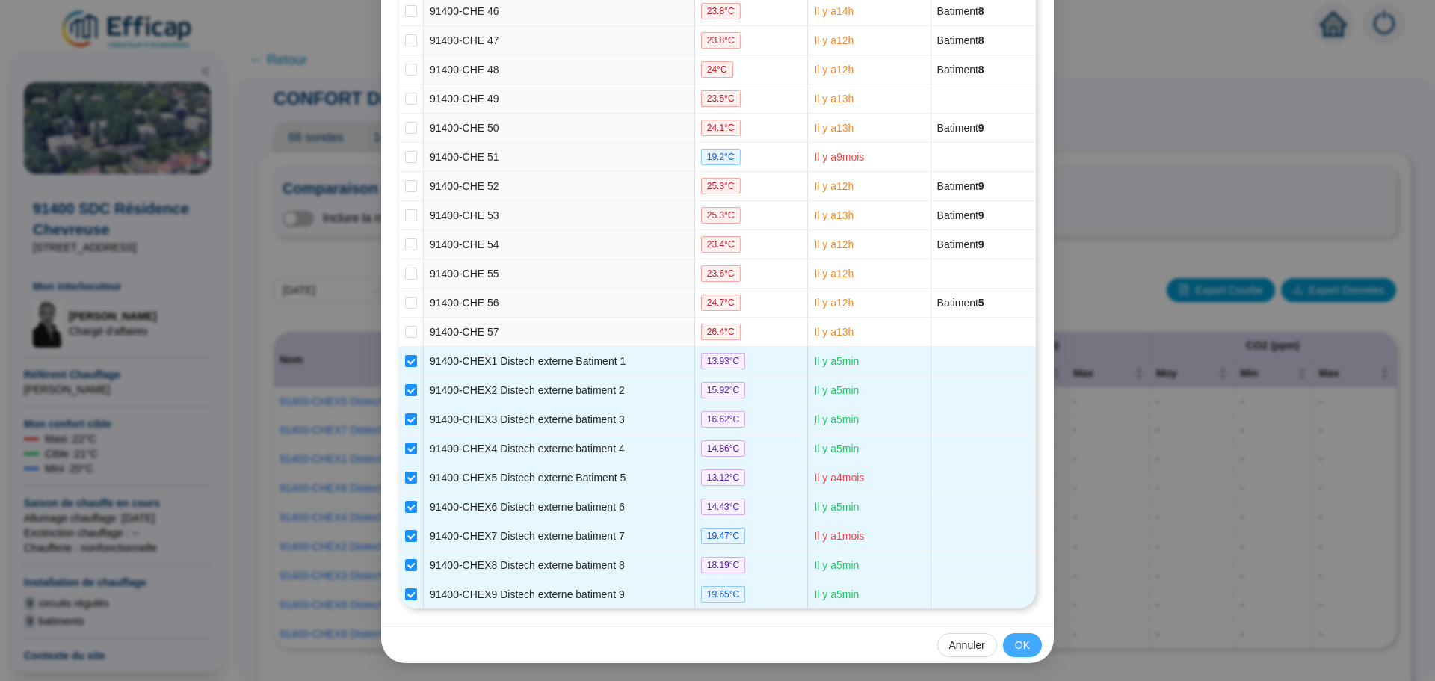
click at [1018, 649] on span "OK" at bounding box center [1022, 645] width 15 height 16
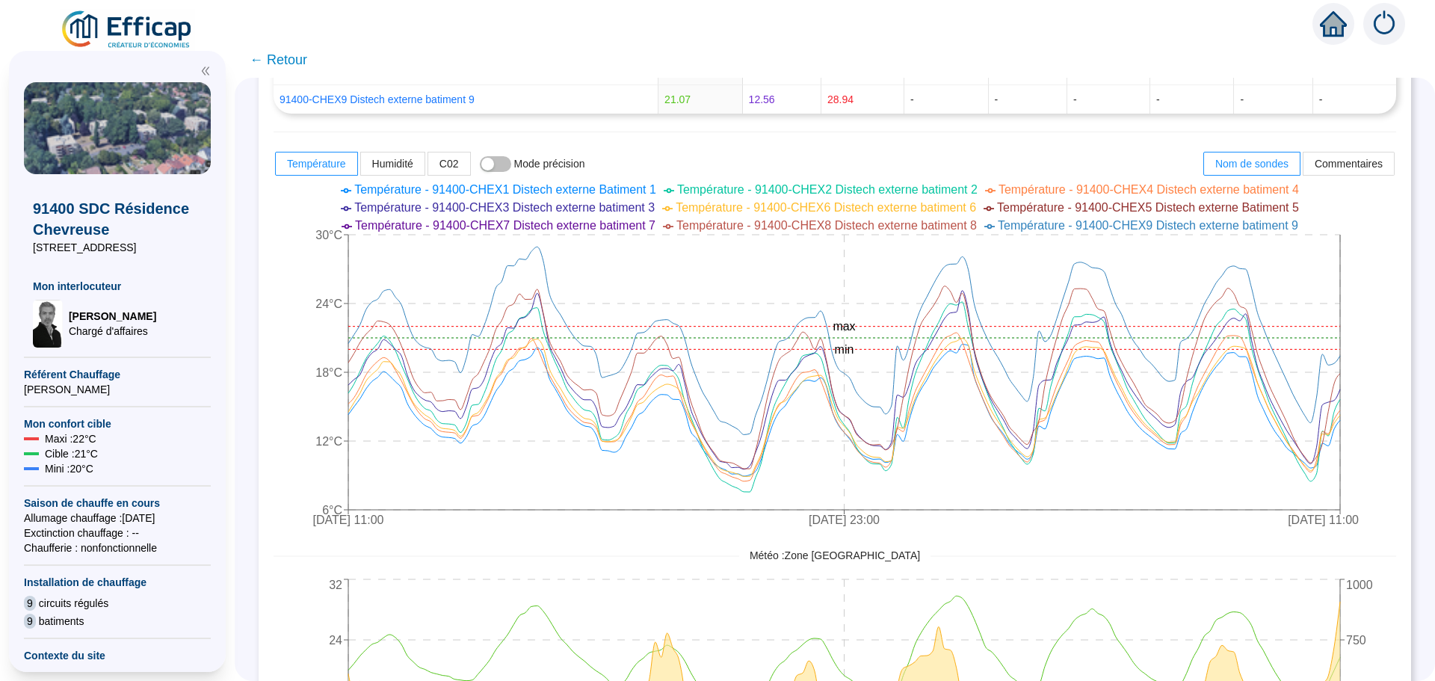
scroll to position [673, 0]
